Goal: Task Accomplishment & Management: Manage account settings

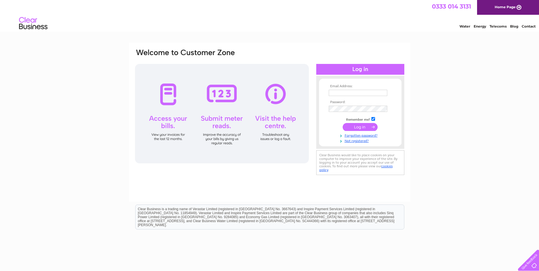
type input "crewkernevoluntarytransport@gmail.com"
click at [355, 127] on input "submit" at bounding box center [360, 127] width 35 height 8
click at [361, 126] on input "submit" at bounding box center [360, 127] width 35 height 8
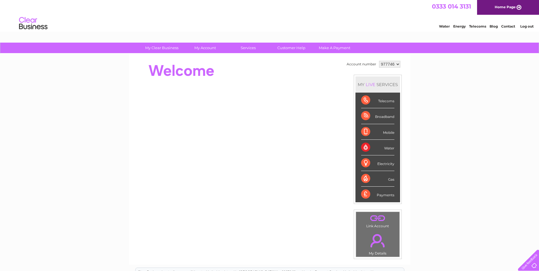
click at [384, 100] on div "Telecoms" at bounding box center [377, 101] width 33 height 16
click at [364, 100] on div "Telecoms" at bounding box center [377, 101] width 33 height 16
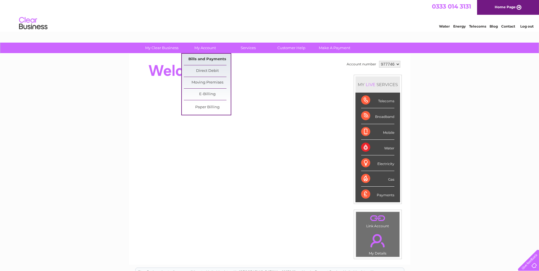
click at [203, 58] on link "Bills and Payments" at bounding box center [207, 59] width 47 height 11
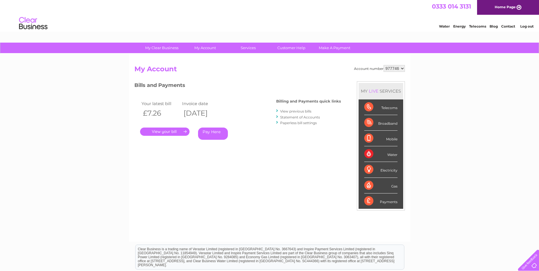
click at [169, 130] on link "." at bounding box center [164, 132] width 49 height 8
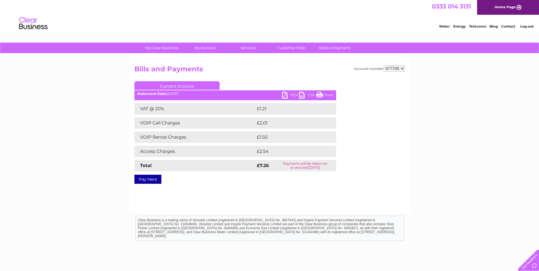
click at [286, 95] on link "PDF" at bounding box center [290, 96] width 17 height 8
